Goal: Check status: Check status

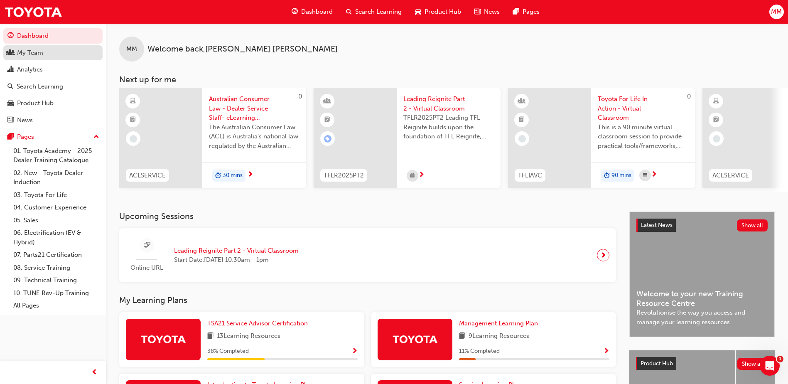
click at [61, 54] on div "My Team" at bounding box center [52, 53] width 91 height 10
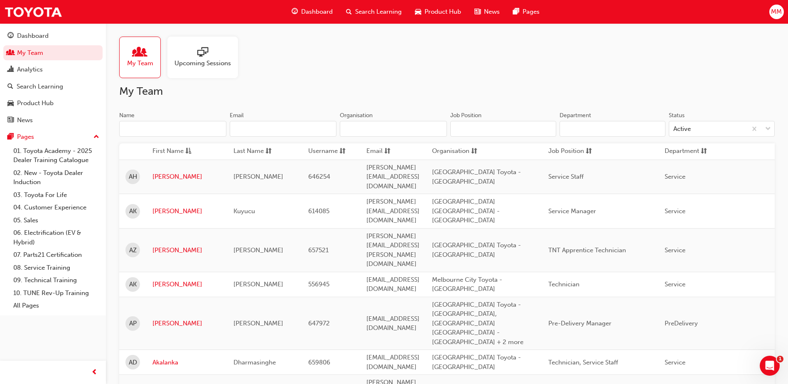
click at [174, 129] on input "Name" at bounding box center [172, 129] width 107 height 16
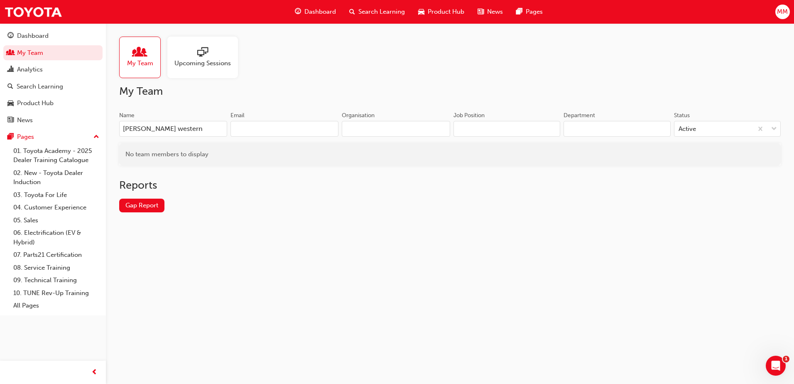
type input "[PERSON_NAME] western"
click at [161, 206] on link "Gap Report" at bounding box center [141, 205] width 45 height 14
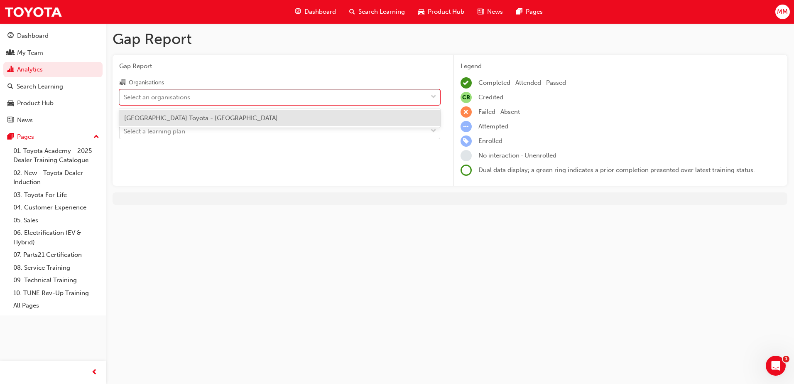
click at [222, 99] on div "Select an organisations" at bounding box center [274, 97] width 308 height 15
click at [125, 99] on input "Organisations option Melbourne City Toyota - [GEOGRAPHIC_DATA] focused, 1 of 1.…" at bounding box center [124, 96] width 1 height 7
click at [185, 115] on span "[GEOGRAPHIC_DATA] Toyota - [GEOGRAPHIC_DATA]" at bounding box center [201, 117] width 154 height 7
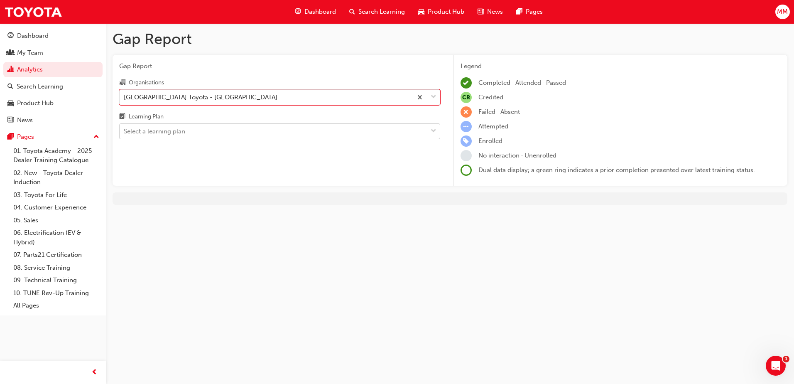
click at [180, 132] on div "Select a learning plan" at bounding box center [154, 132] width 61 height 10
click at [125, 132] on input "Learning Plan Select a learning plan" at bounding box center [124, 130] width 1 height 7
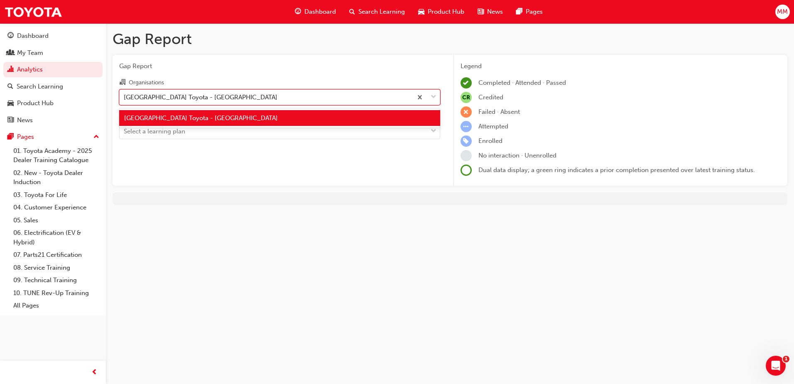
click at [276, 98] on div "[GEOGRAPHIC_DATA] Toyota - [GEOGRAPHIC_DATA]" at bounding box center [266, 97] width 293 height 15
click at [125, 98] on input "Organisations option [GEOGRAPHIC_DATA] Toyota - [GEOGRAPHIC_DATA], selected. op…" at bounding box center [124, 96] width 1 height 7
click at [28, 53] on div "My Team" at bounding box center [30, 53] width 26 height 10
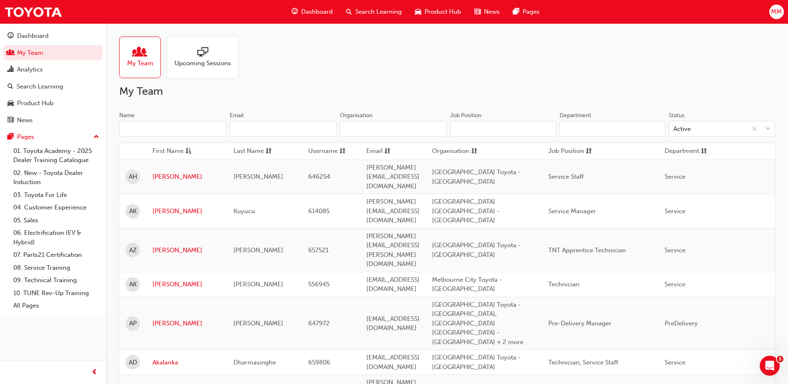
click at [213, 131] on input "Name" at bounding box center [172, 129] width 107 height 16
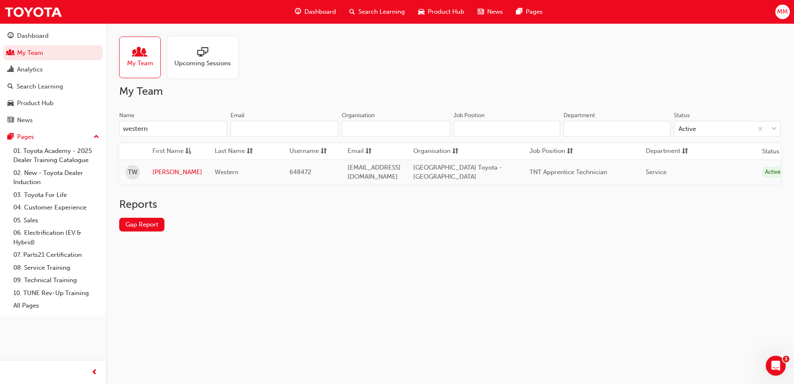
type input "western"
click at [174, 171] on link "[PERSON_NAME]" at bounding box center [177, 172] width 50 height 10
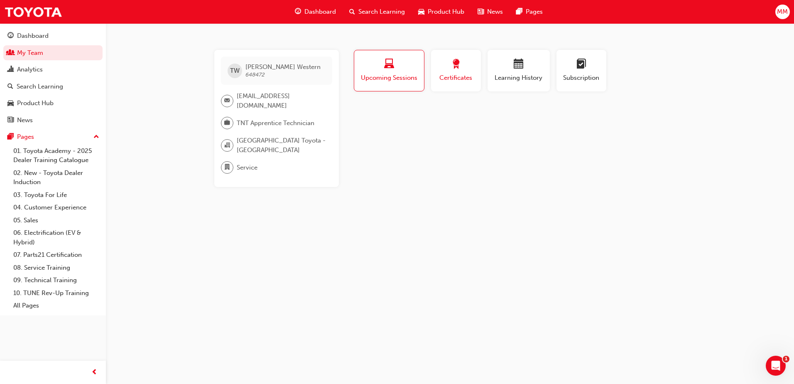
click at [466, 86] on button "Certificates" at bounding box center [456, 71] width 50 height 42
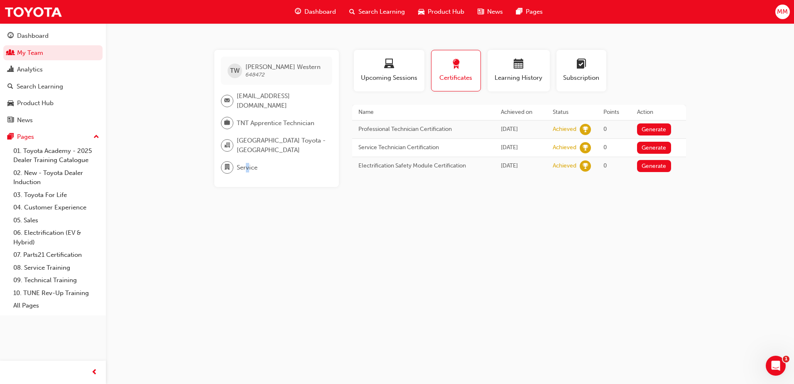
drag, startPoint x: 248, startPoint y: 159, endPoint x: 230, endPoint y: 154, distance: 19.6
click at [230, 154] on div "[PERSON_NAME] Western 648472 [PERSON_NAME][EMAIL_ADDRESS][DOMAIN_NAME] TNT Appr…" at bounding box center [276, 118] width 125 height 137
click at [525, 86] on button "Learning History" at bounding box center [519, 71] width 62 height 42
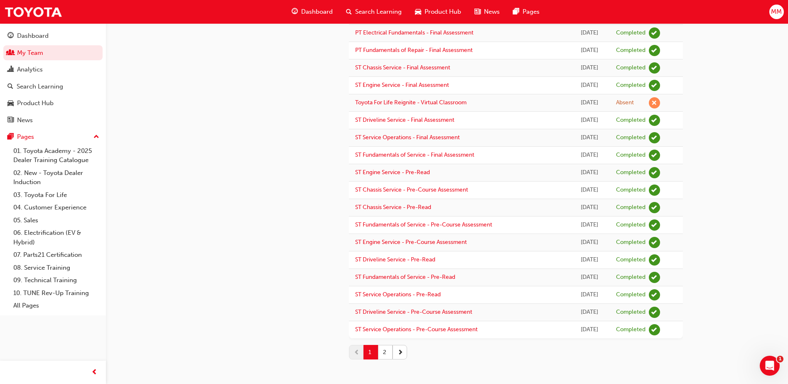
scroll to position [641, 0]
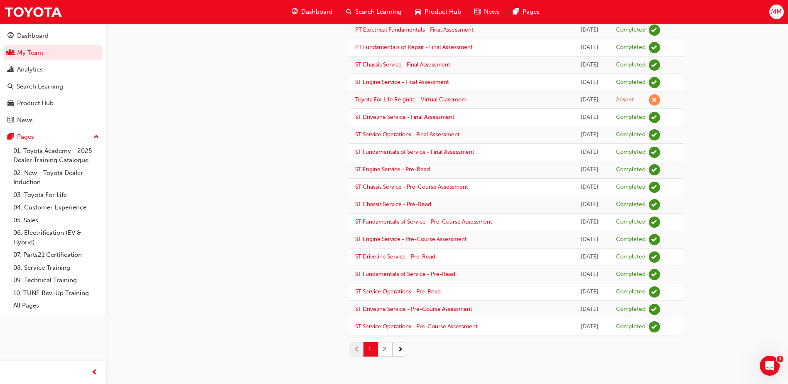
click at [386, 345] on button "2" at bounding box center [385, 349] width 15 height 15
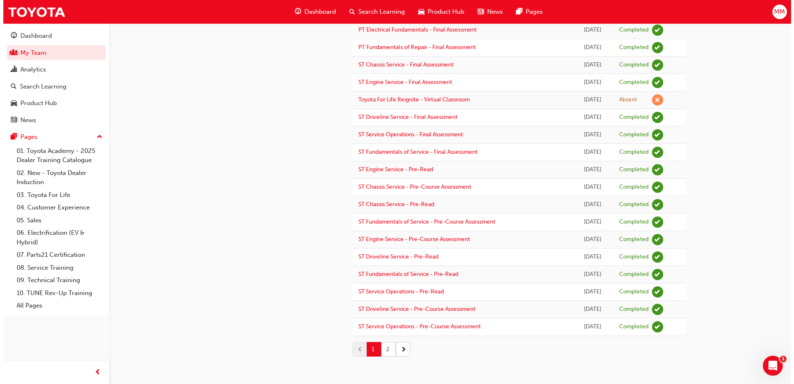
scroll to position [0, 0]
